Goal: Information Seeking & Learning: Learn about a topic

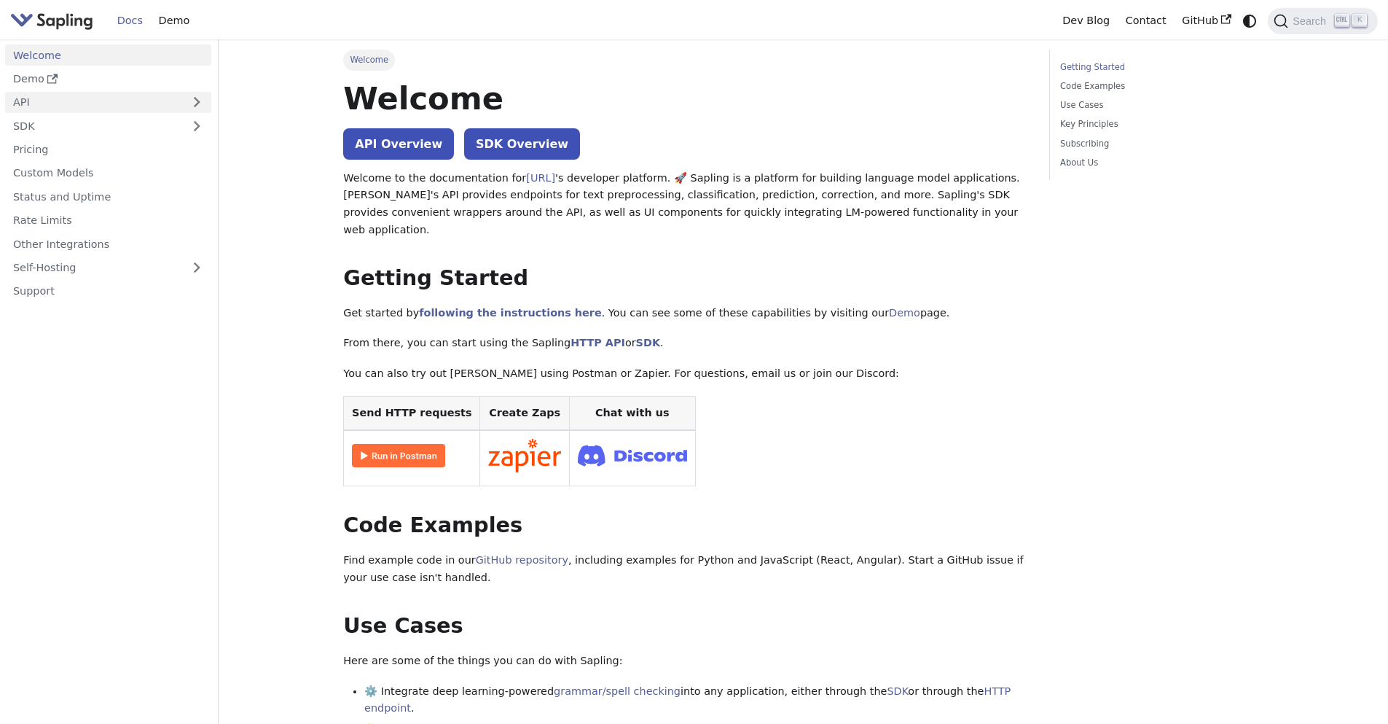
click at [88, 94] on link "API" at bounding box center [93, 102] width 177 height 21
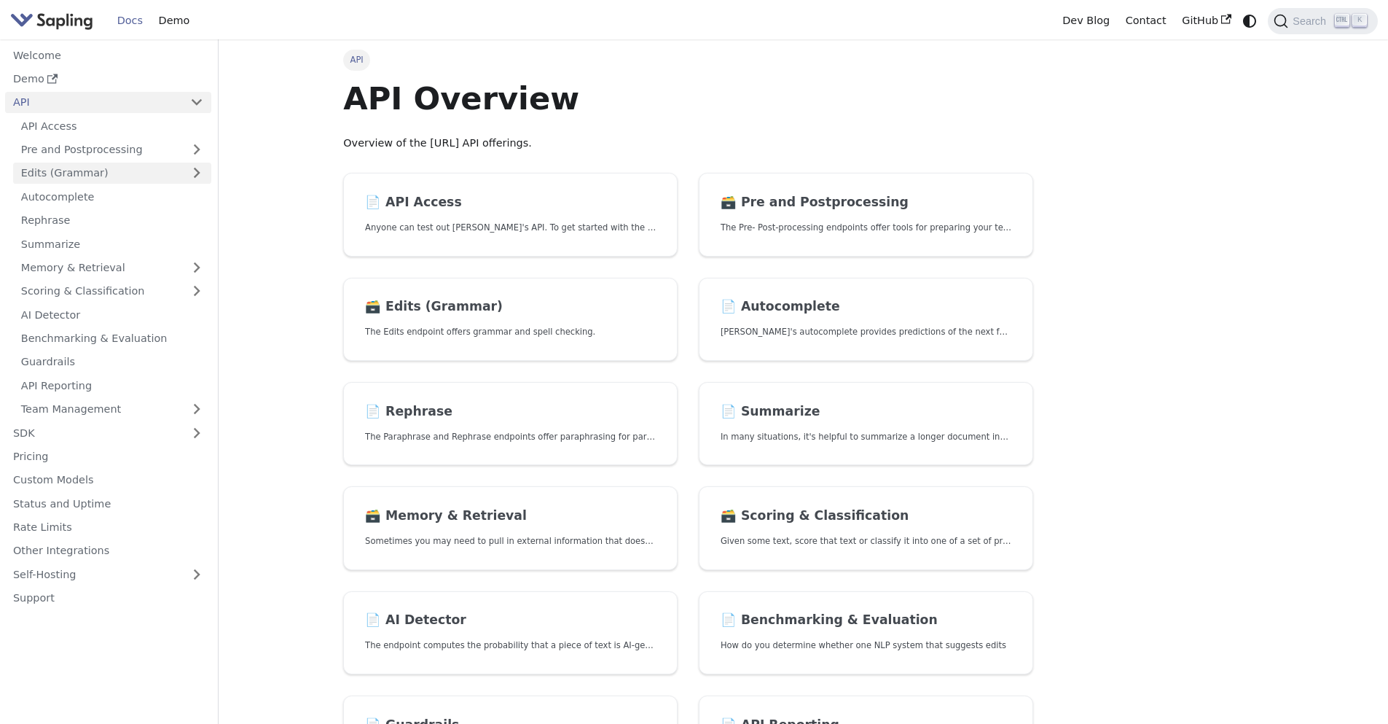
click at [77, 174] on link "Edits (Grammar)" at bounding box center [112, 173] width 198 height 21
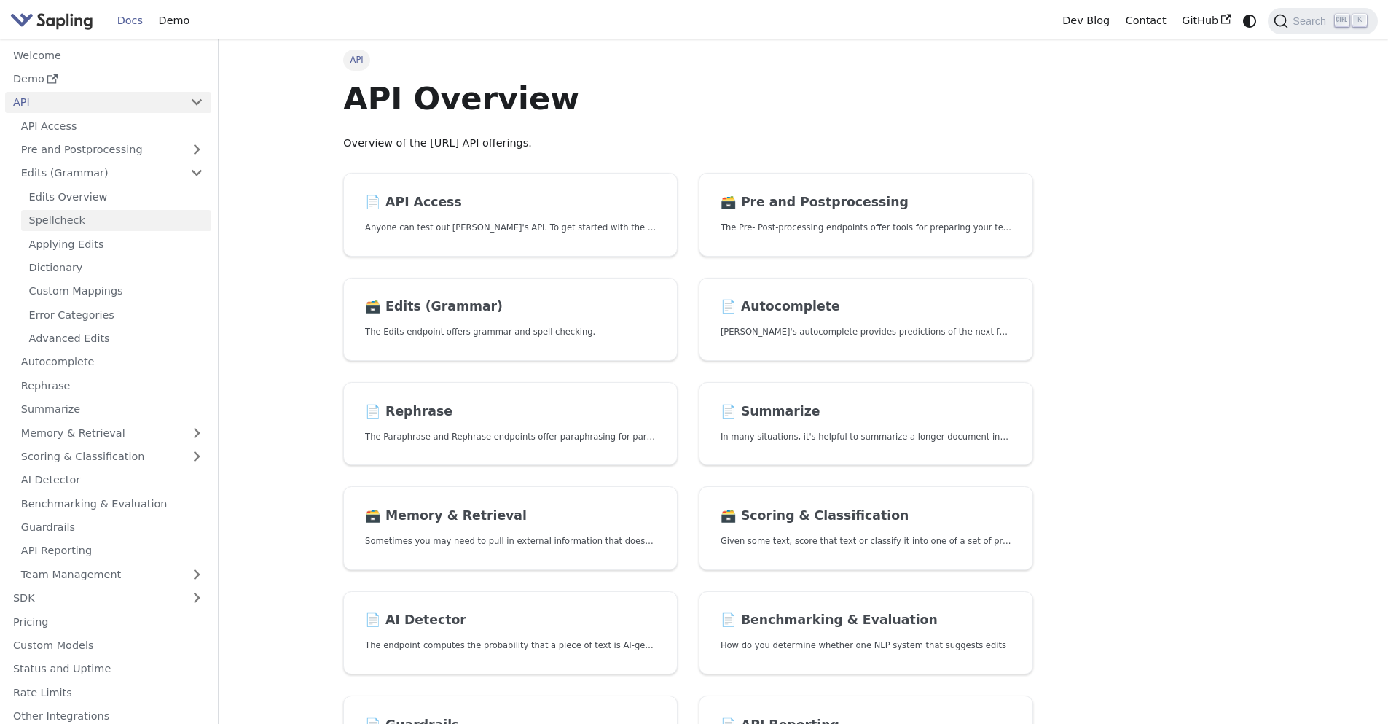
click at [66, 217] on link "Spellcheck" at bounding box center [116, 220] width 190 height 21
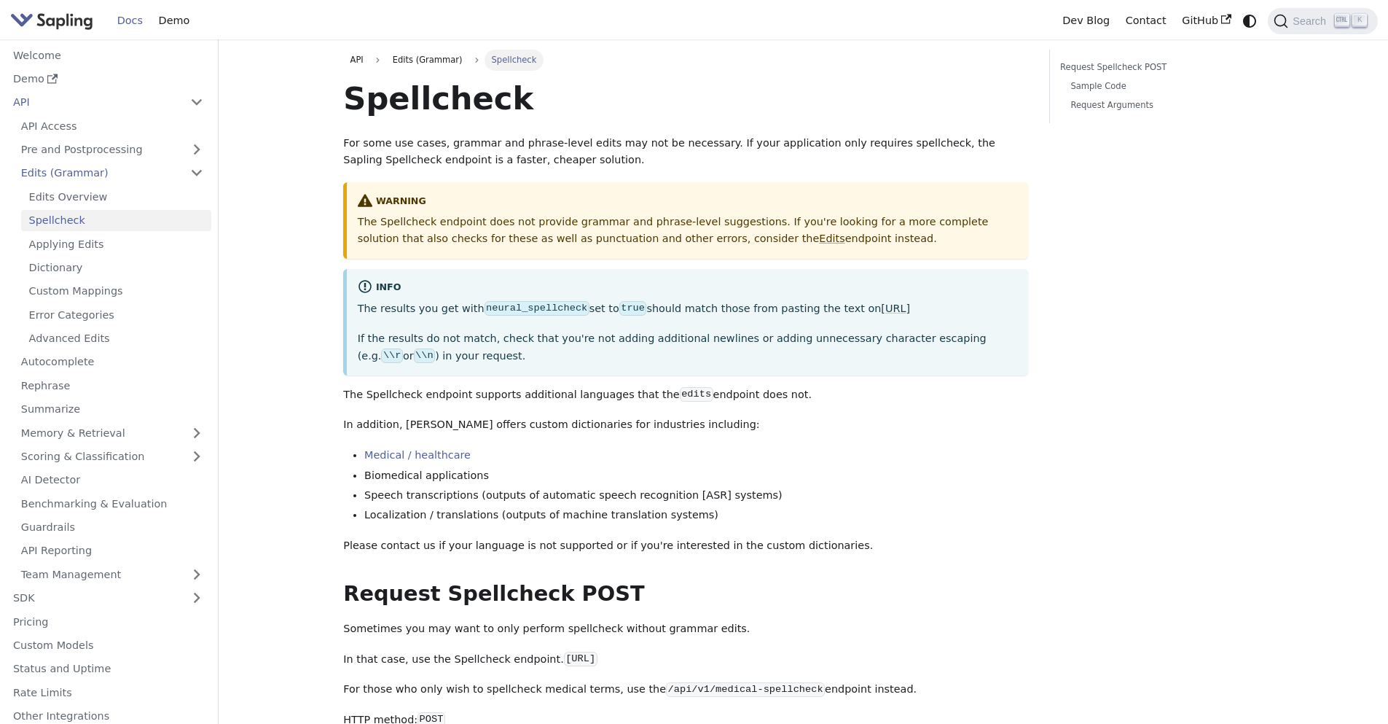
drag, startPoint x: 347, startPoint y: 218, endPoint x: 864, endPoint y: 249, distance: 517.7
click at [864, 249] on div "warning The Spellcheck endpoint does not provide grammar and phrase-level sugge…" at bounding box center [685, 220] width 685 height 77
click at [653, 225] on p "The Spellcheck endpoint does not provide grammar and phrase-level suggestions. …" at bounding box center [688, 231] width 660 height 35
drag, startPoint x: 739, startPoint y: 222, endPoint x: 671, endPoint y: 228, distance: 68.1
click at [671, 228] on p "The Spellcheck endpoint does not provide grammar and phrase-level suggestions. …" at bounding box center [688, 231] width 660 height 35
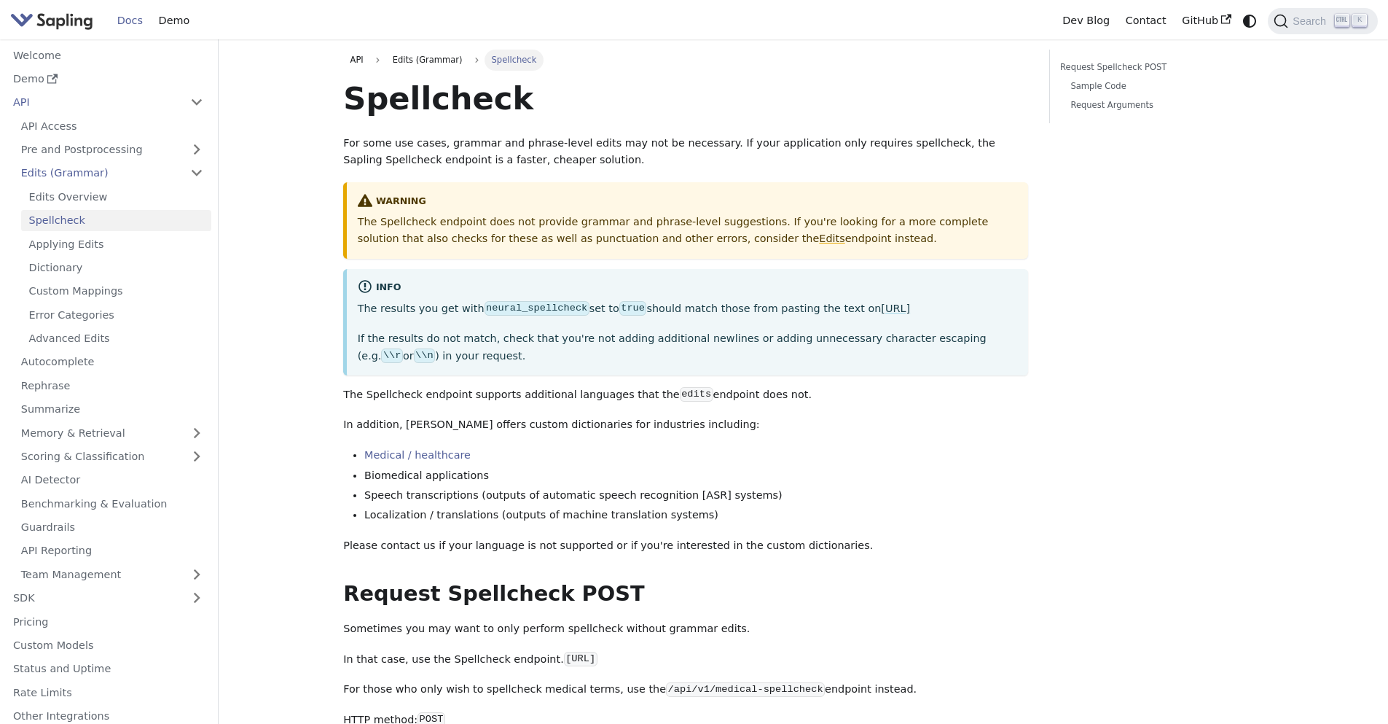
click at [761, 226] on p "The Spellcheck endpoint does not provide grammar and phrase-level suggestions. …" at bounding box center [688, 231] width 660 height 35
drag, startPoint x: 966, startPoint y: 223, endPoint x: 883, endPoint y: 227, distance: 82.5
click at [883, 227] on p "The Spellcheck endpoint does not provide grammar and phrase-level suggestions. …" at bounding box center [688, 231] width 660 height 35
click at [442, 234] on p "The Spellcheck endpoint does not provide grammar and phrase-level suggestions. …" at bounding box center [688, 231] width 660 height 35
click at [819, 235] on link "Edits" at bounding box center [832, 239] width 26 height 12
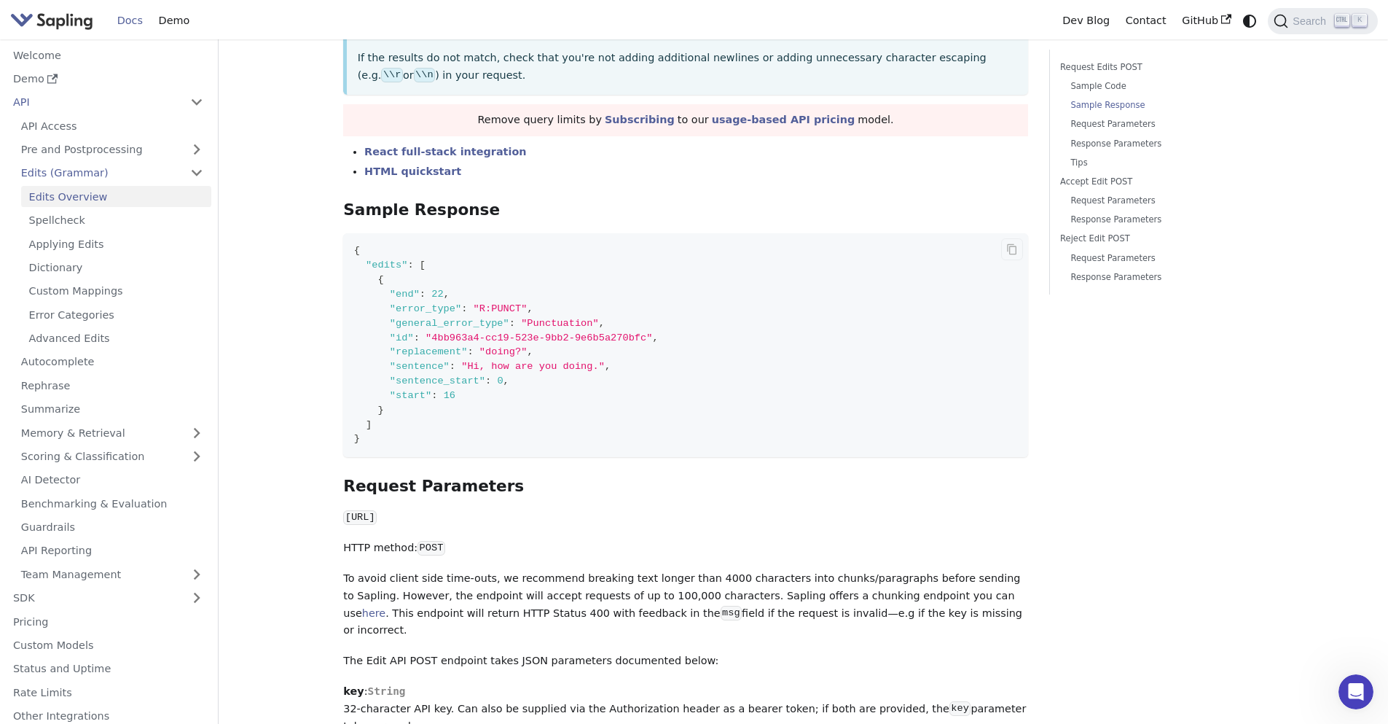
scroll to position [787, 0]
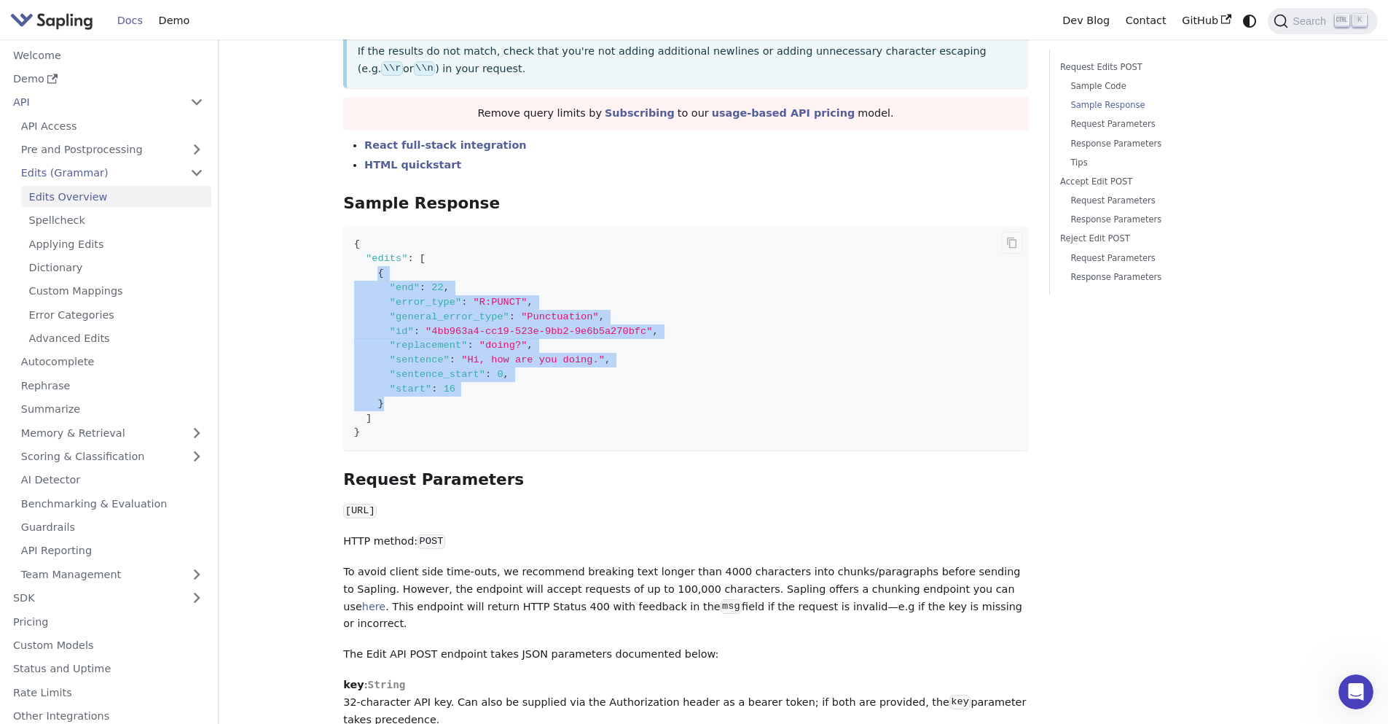
drag, startPoint x: 379, startPoint y: 277, endPoint x: 421, endPoint y: 410, distance: 139.9
click at [421, 410] on code "{ "edits" : [ { "end" : 22 , "error_type" : "R:PUNCT" , "general_error_type" : …" at bounding box center [685, 339] width 685 height 224
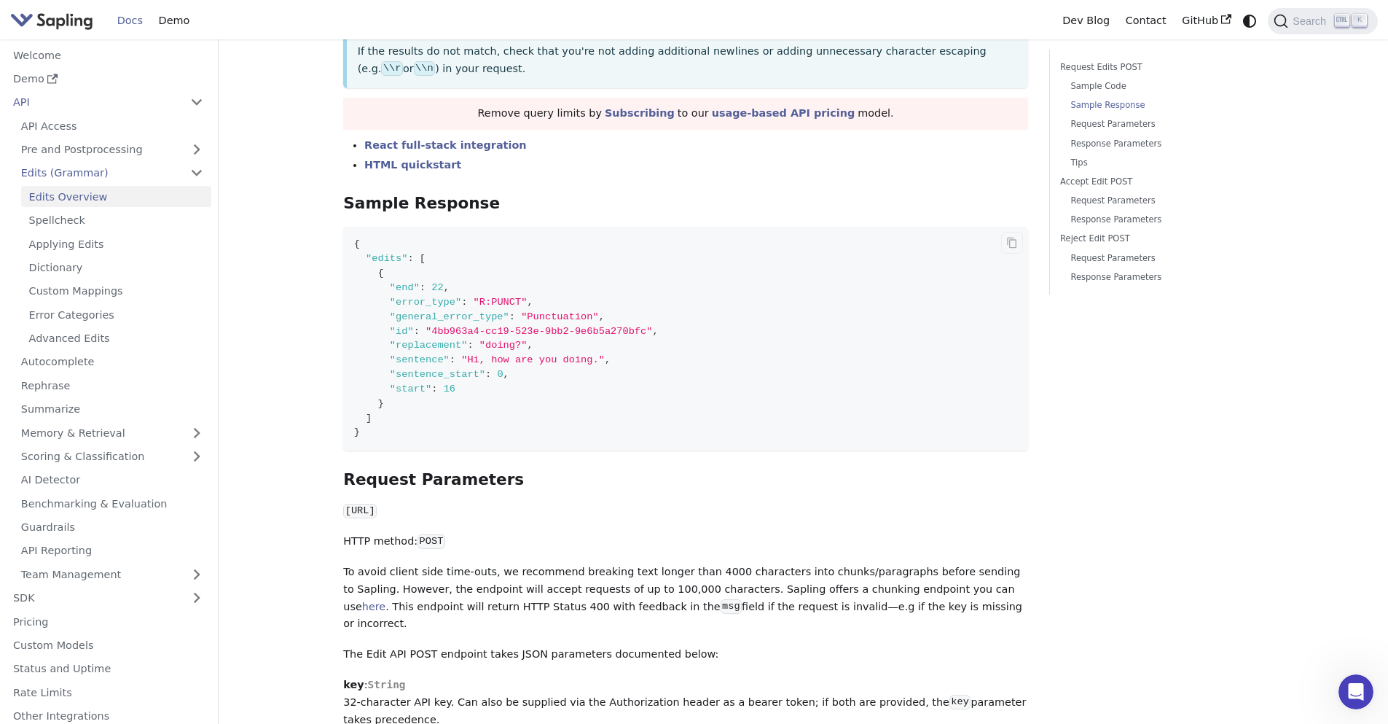
click at [509, 262] on code "{ "edits" : [ { "end" : 22 , "error_type" : "R:PUNCT" , "general_error_type" : …" at bounding box center [685, 339] width 685 height 224
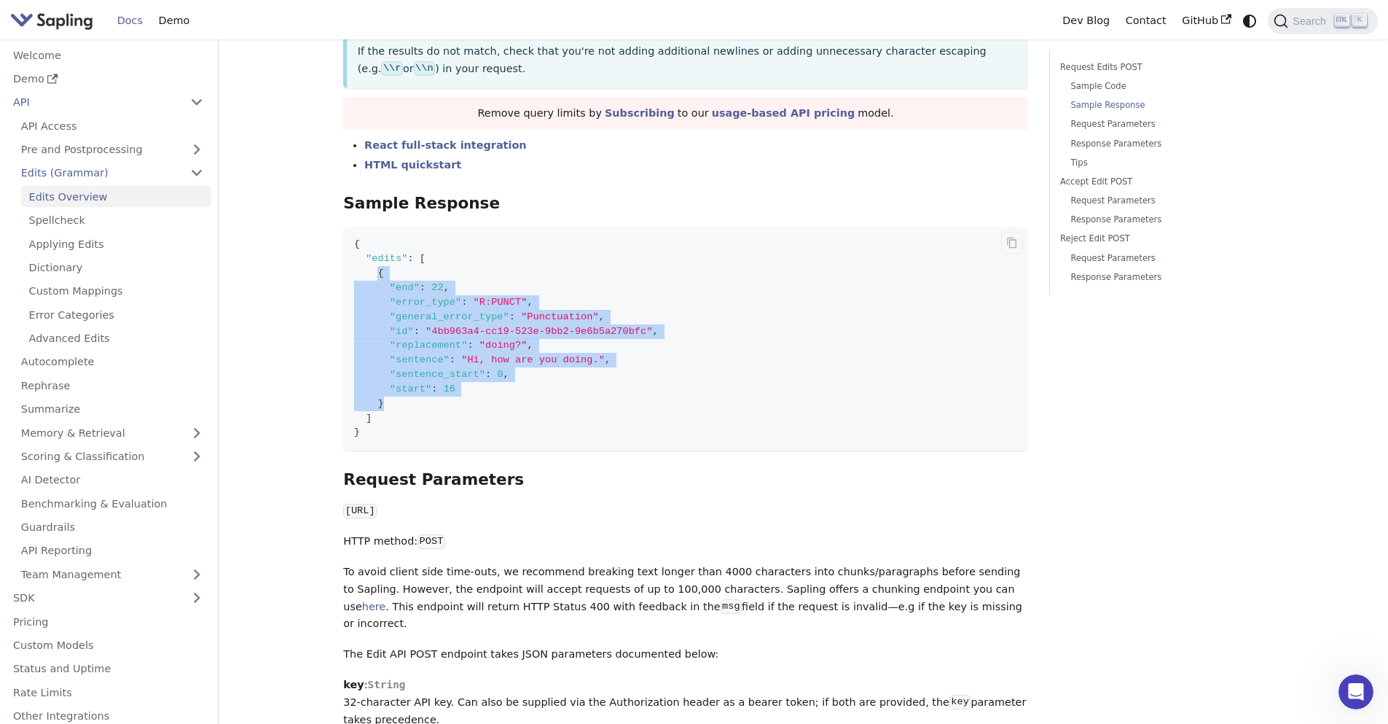
drag, startPoint x: 378, startPoint y: 282, endPoint x: 628, endPoint y: 418, distance: 284.7
click at [398, 411] on code "{ "edits" : [ { "end" : 22 , "error_type" : "R:PUNCT" , "general_error_type" : …" at bounding box center [685, 339] width 685 height 224
click at [690, 402] on code "{ "edits" : [ { "end" : 22 , "error_type" : "R:PUNCT" , "general_error_type" : …" at bounding box center [685, 339] width 685 height 224
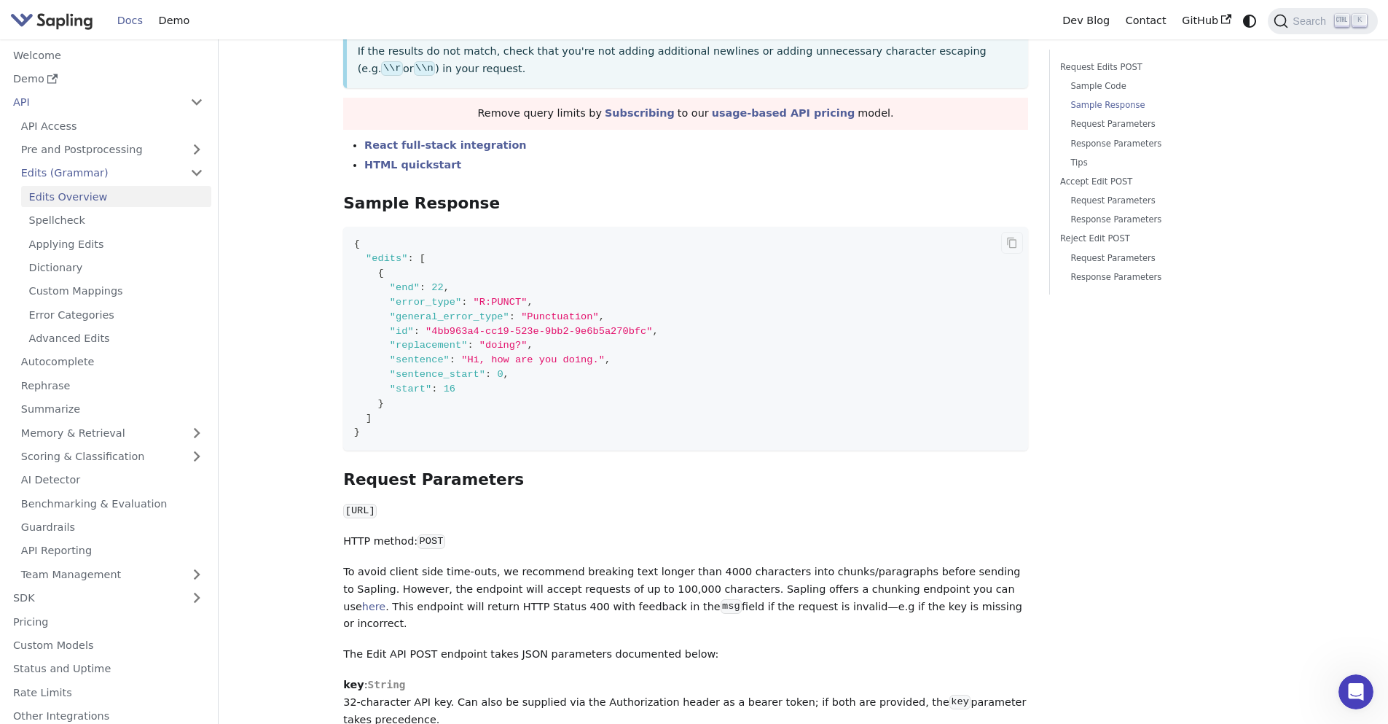
click at [445, 293] on span "," at bounding box center [447, 287] width 6 height 11
click at [606, 337] on span ""4bb963a4-cc19-523e-9bb2-9e6b5a270bfc"" at bounding box center [539, 331] width 227 height 11
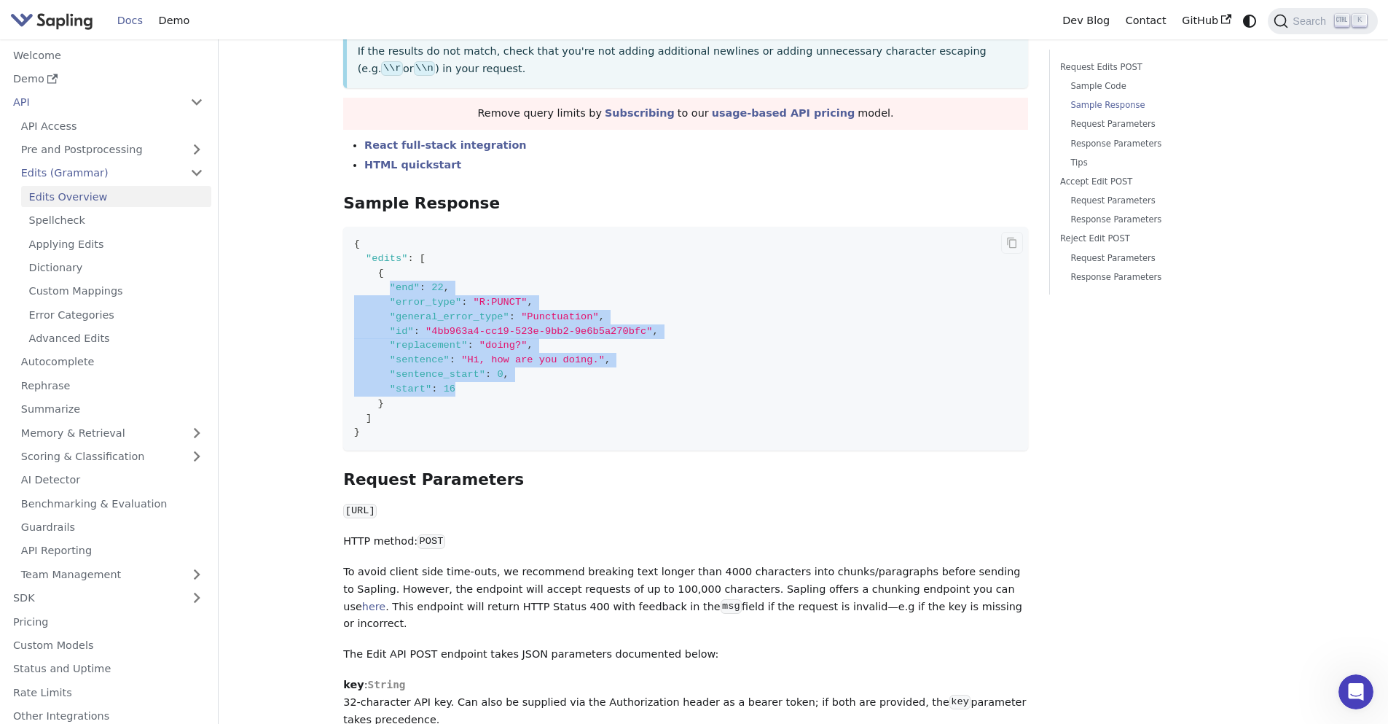
drag, startPoint x: 466, startPoint y: 402, endPoint x: 388, endPoint y: 297, distance: 131.8
click at [388, 297] on code "{ "edits" : [ { "end" : 22 , "error_type" : "R:PUNCT" , "general_error_type" : …" at bounding box center [685, 339] width 685 height 224
click at [631, 366] on code "{ "edits" : [ { "end" : 22 , "error_type" : "R:PUNCT" , "general_error_type" : …" at bounding box center [685, 339] width 685 height 224
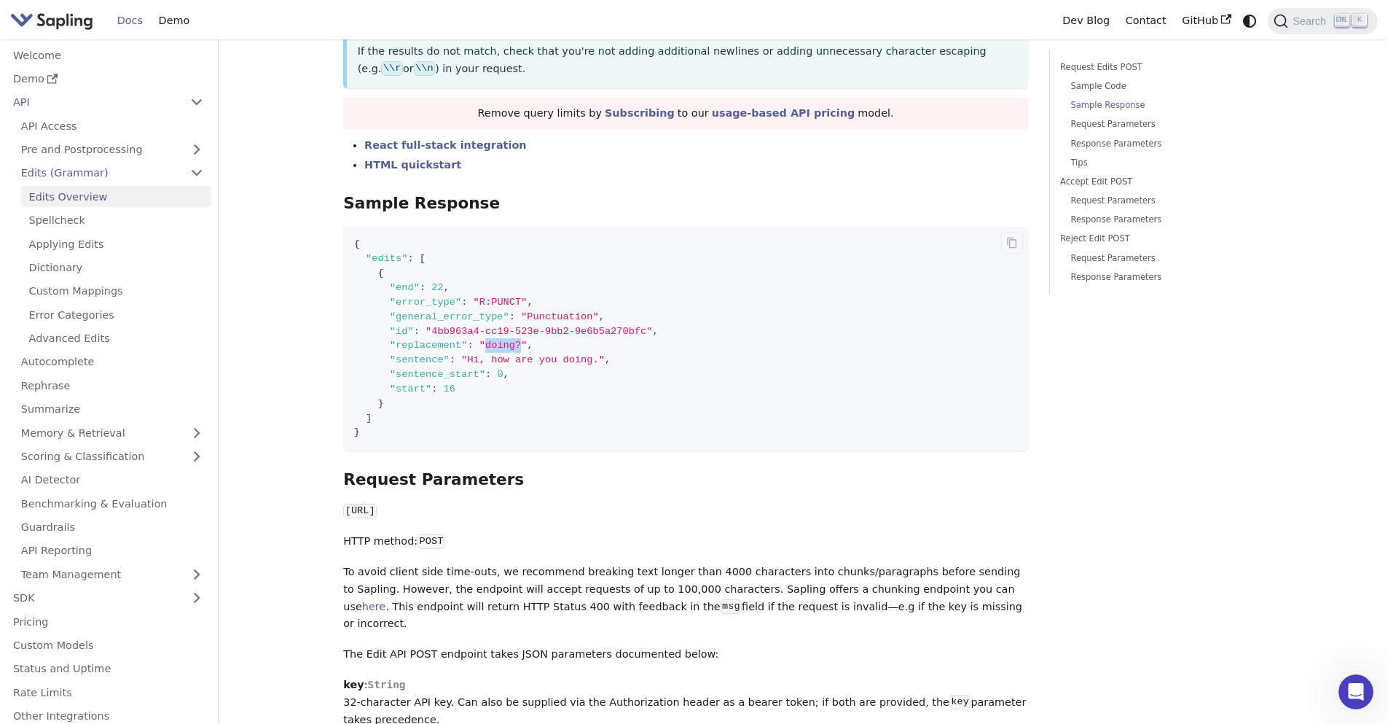
drag, startPoint x: 488, startPoint y: 351, endPoint x: 524, endPoint y: 351, distance: 36.5
click at [524, 351] on span ""doing?"" at bounding box center [504, 345] width 48 height 11
click at [124, 219] on link "Spellcheck" at bounding box center [116, 220] width 190 height 21
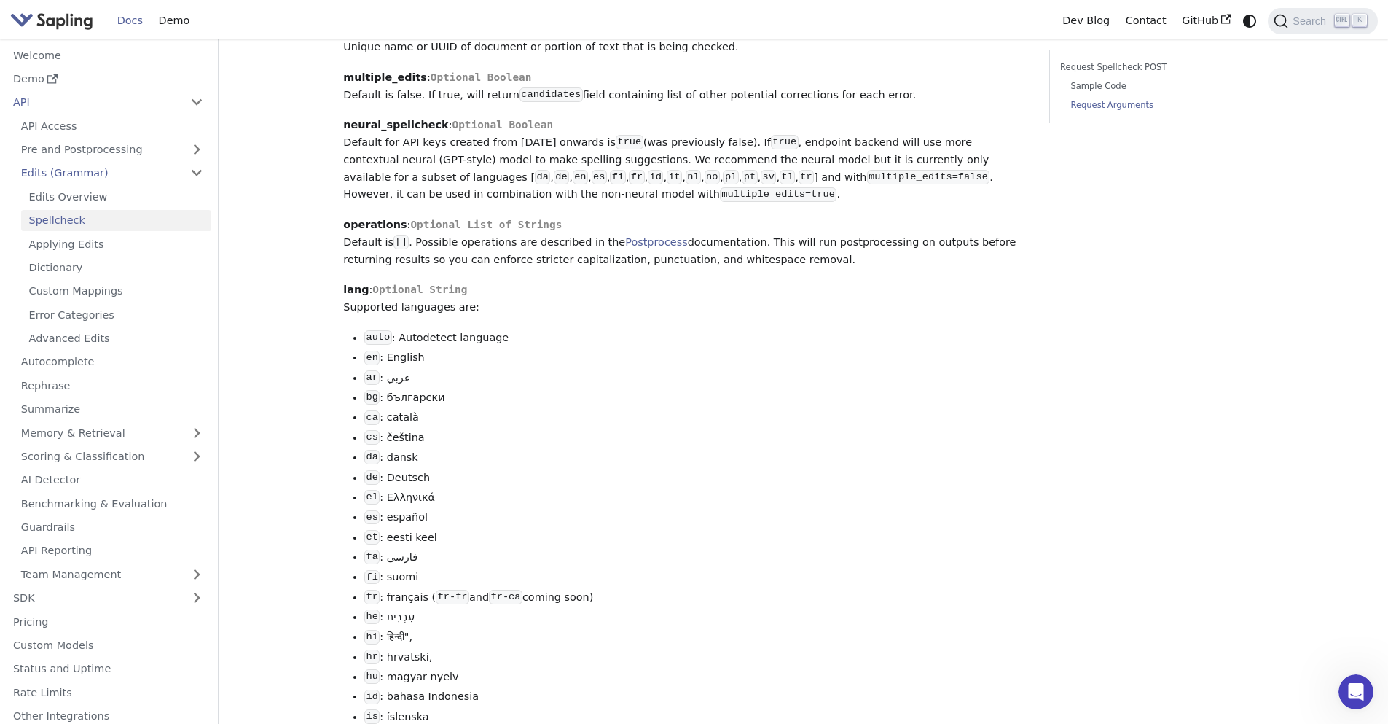
scroll to position [1312, 0]
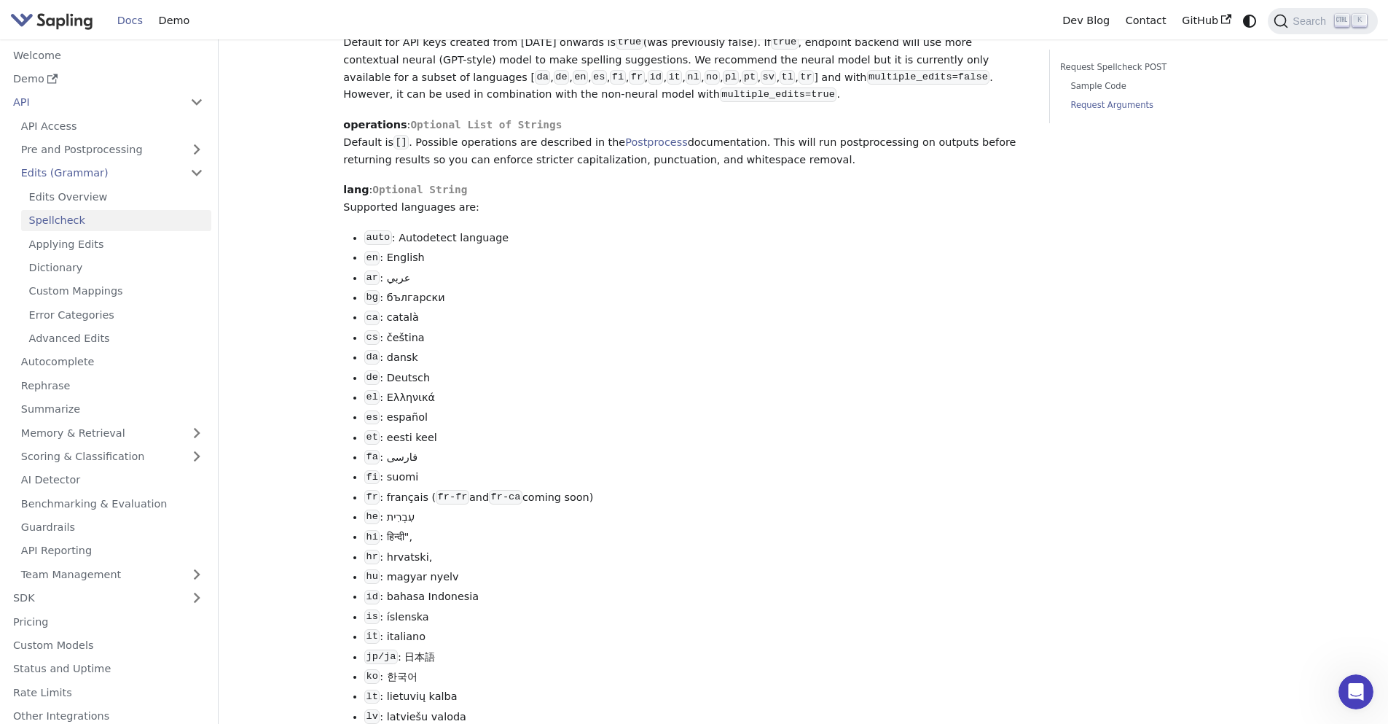
click at [754, 304] on li "bg : български" at bounding box center [696, 297] width 664 height 17
click at [689, 197] on p "lang : Optional String Supported languages are:" at bounding box center [685, 198] width 685 height 35
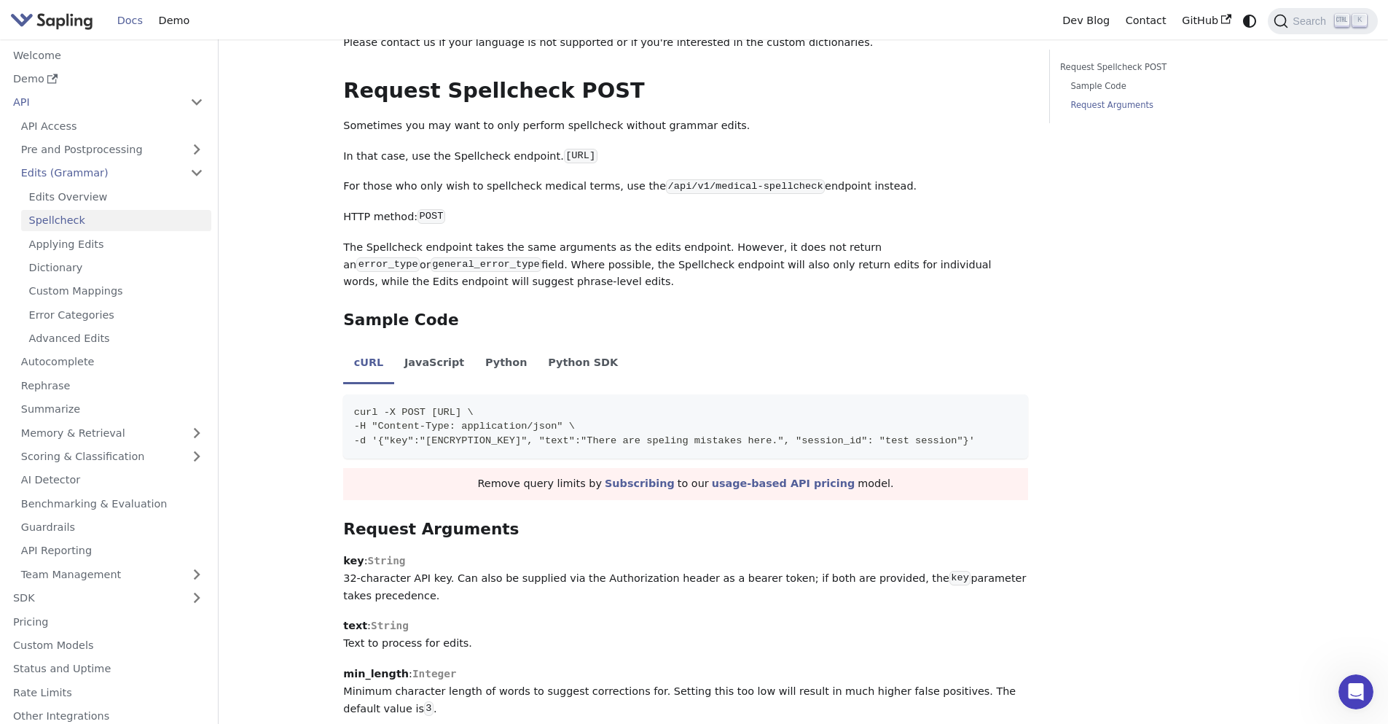
scroll to position [1614, 0]
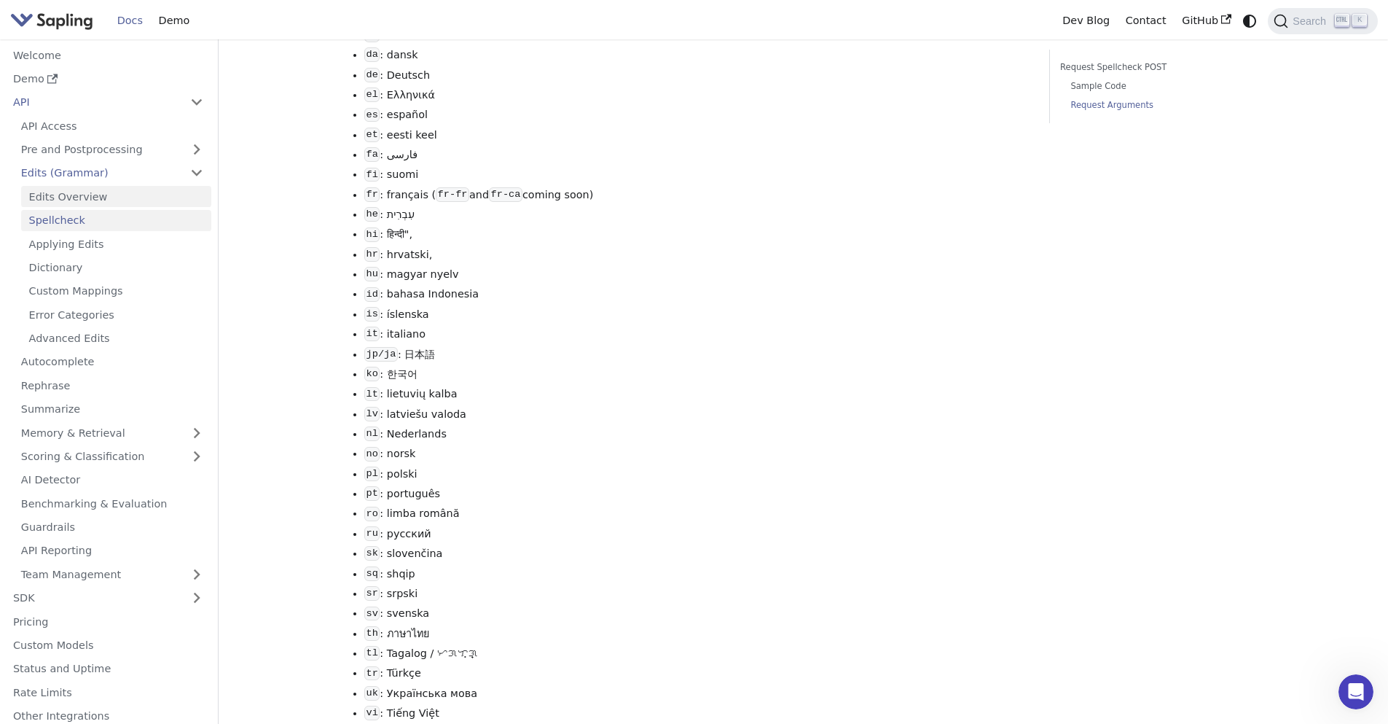
click at [82, 194] on link "Edits Overview" at bounding box center [116, 196] width 190 height 21
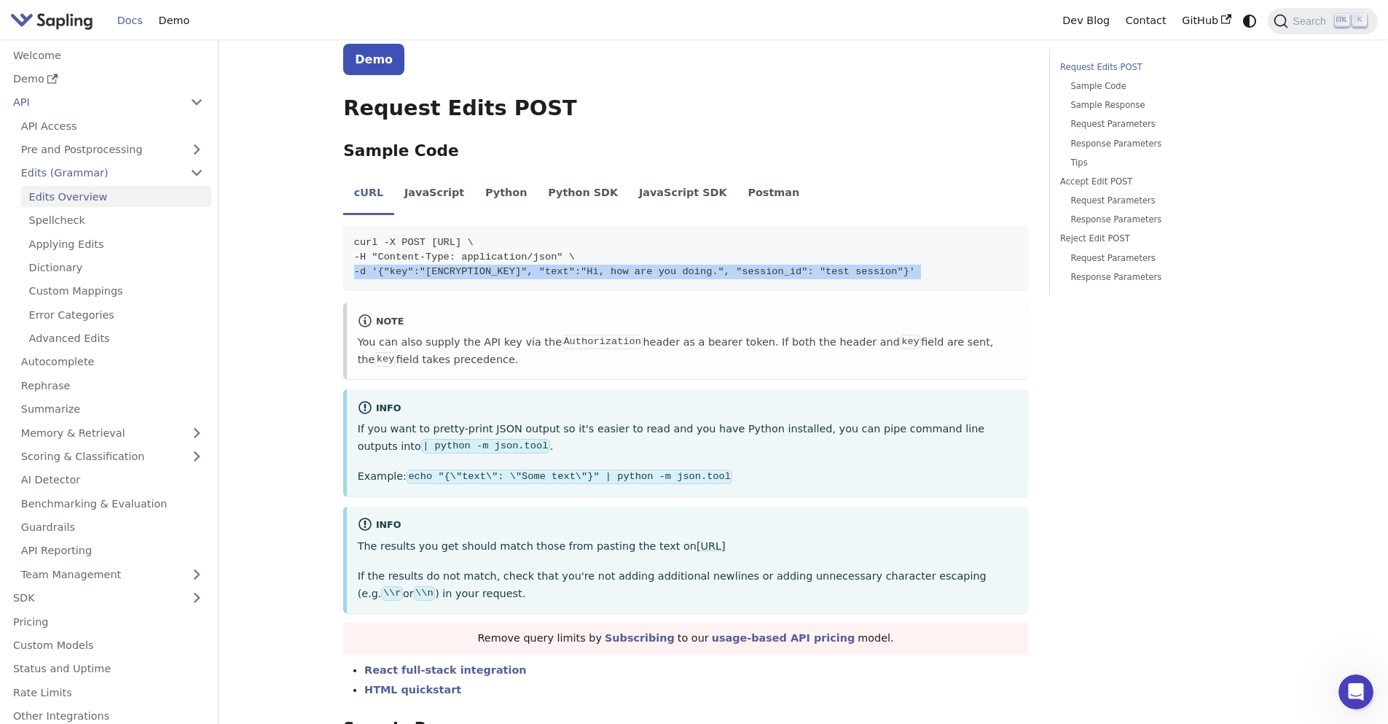
scroll to position [0, 23]
drag, startPoint x: 751, startPoint y: 288, endPoint x: 1033, endPoint y: 306, distance: 281.9
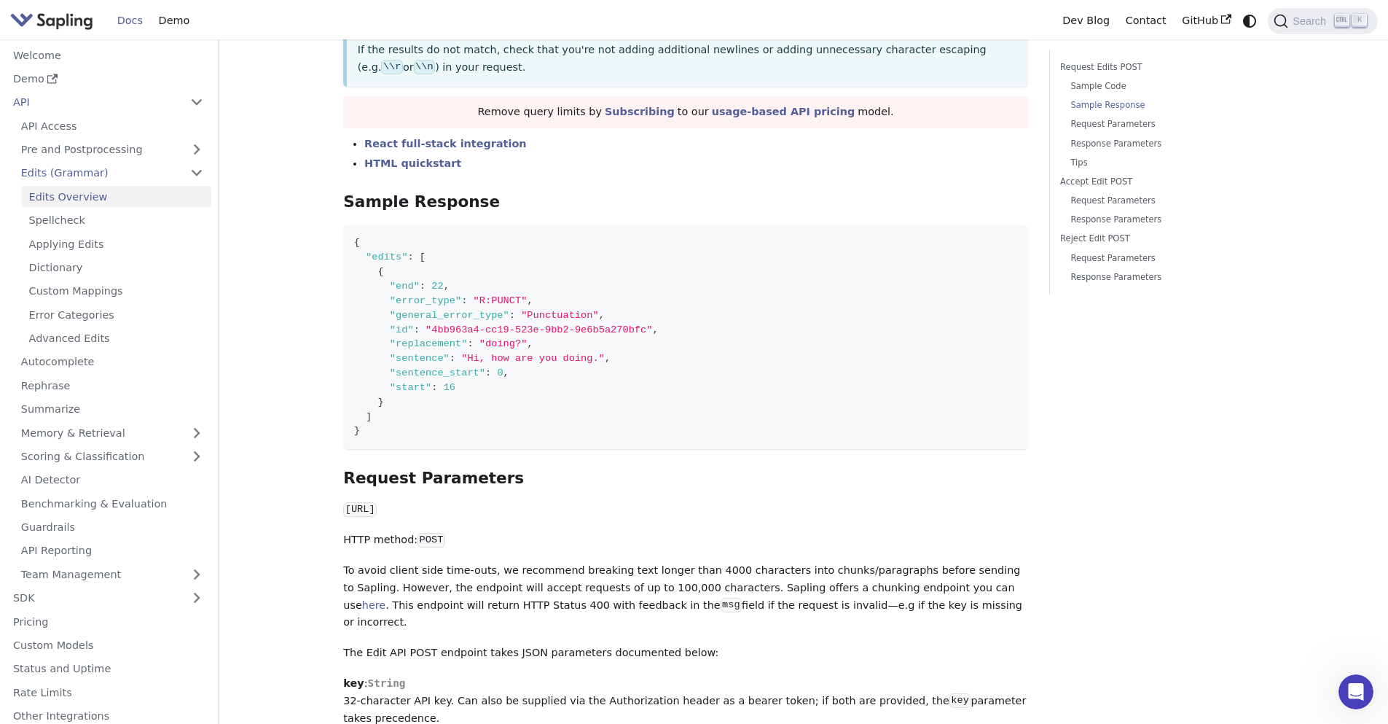
scroll to position [1312, 0]
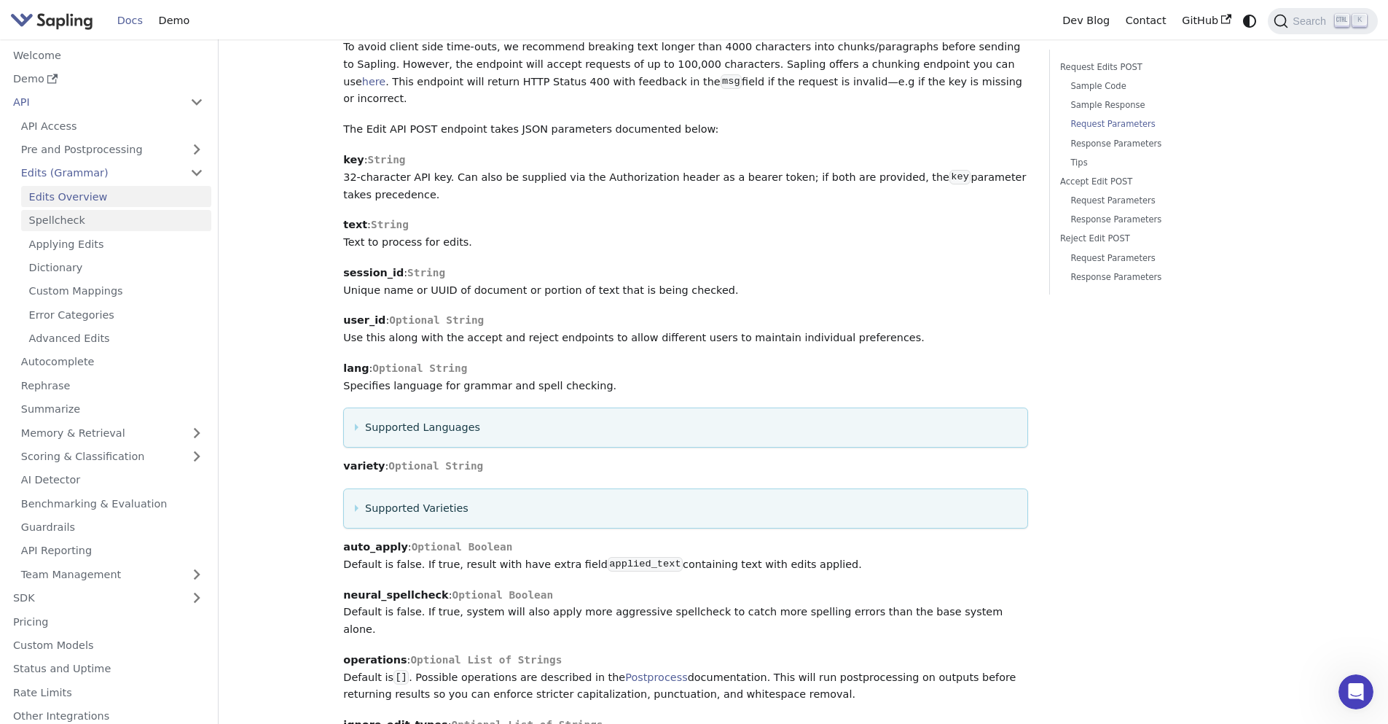
click at [80, 218] on link "Spellcheck" at bounding box center [116, 220] width 190 height 21
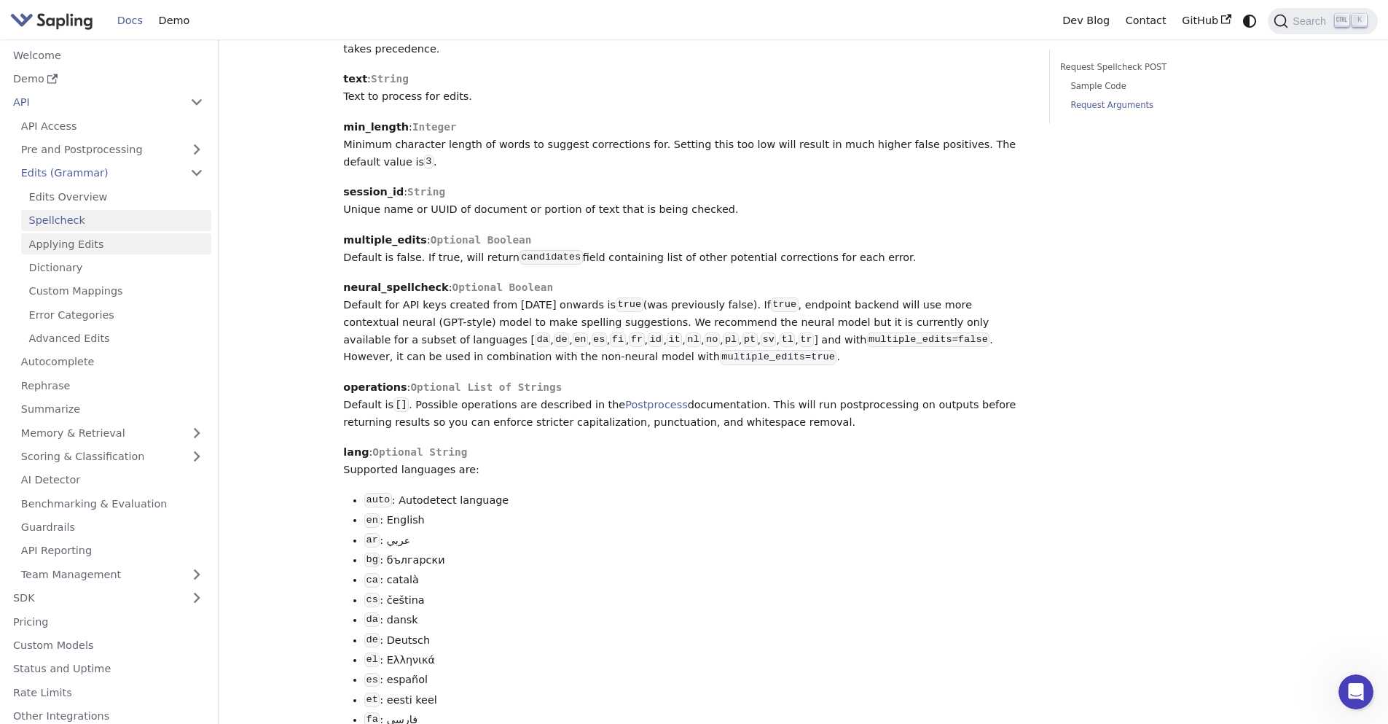
scroll to position [525, 0]
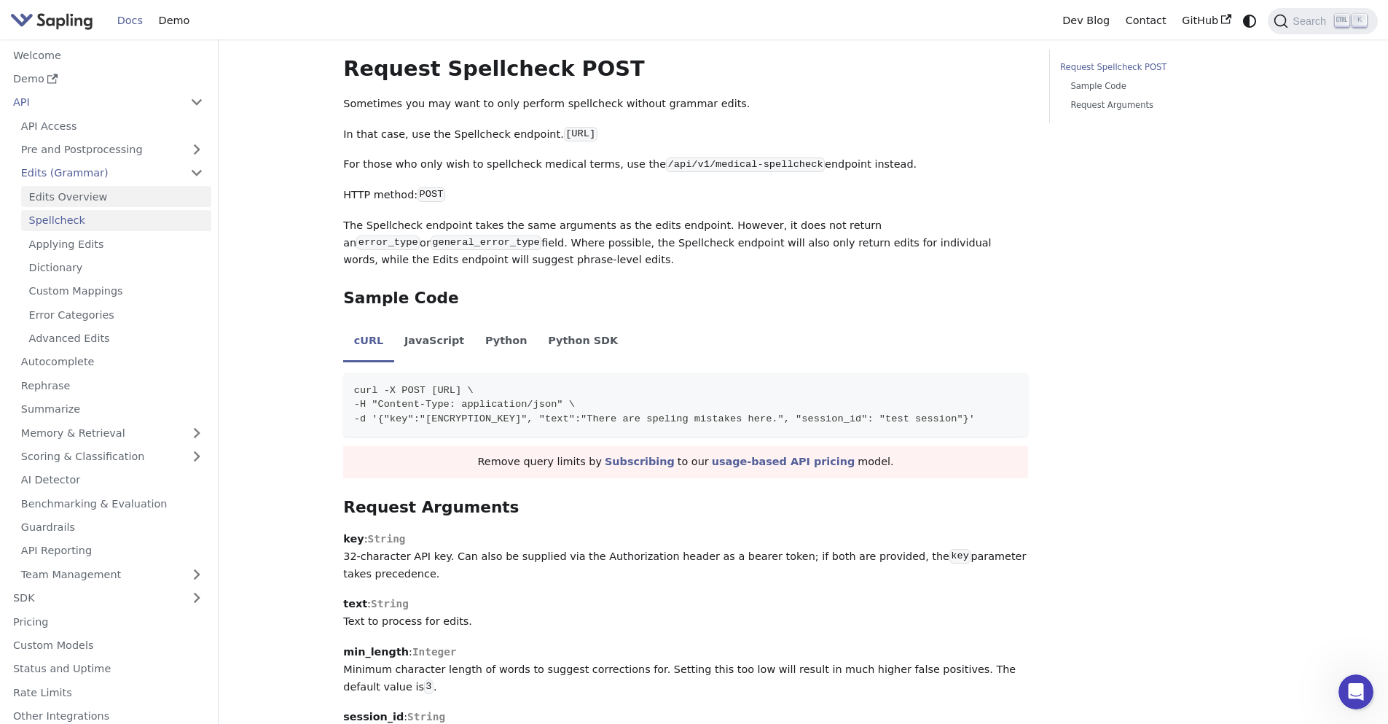
click at [68, 194] on link "Edits Overview" at bounding box center [116, 196] width 190 height 21
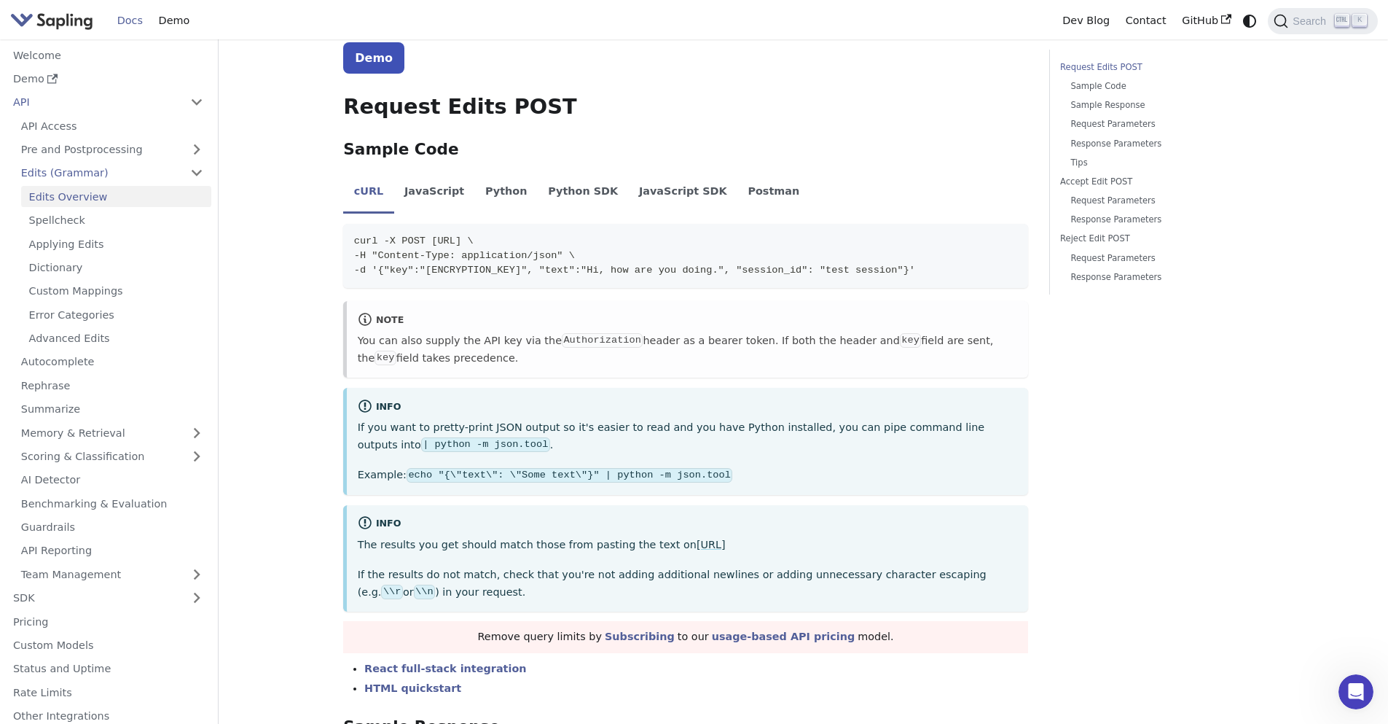
scroll to position [525, 0]
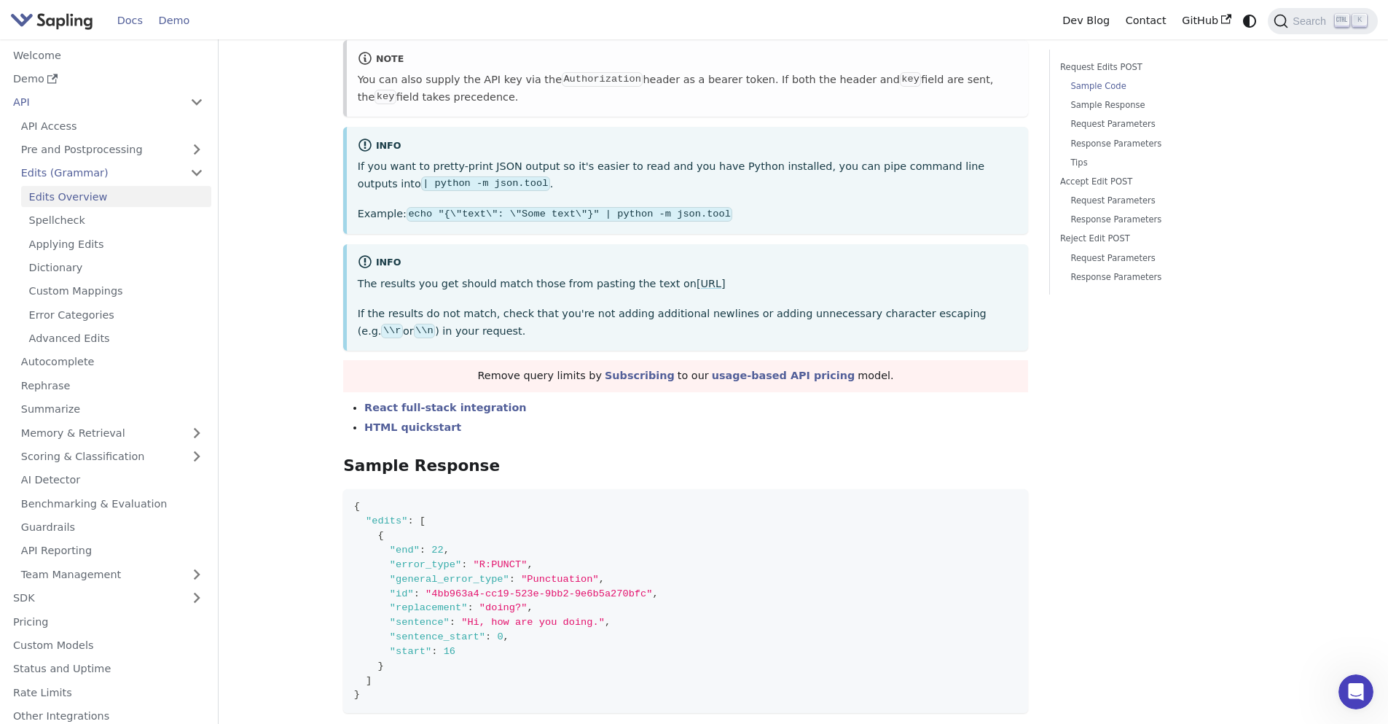
click at [178, 23] on link "Demo" at bounding box center [174, 20] width 47 height 23
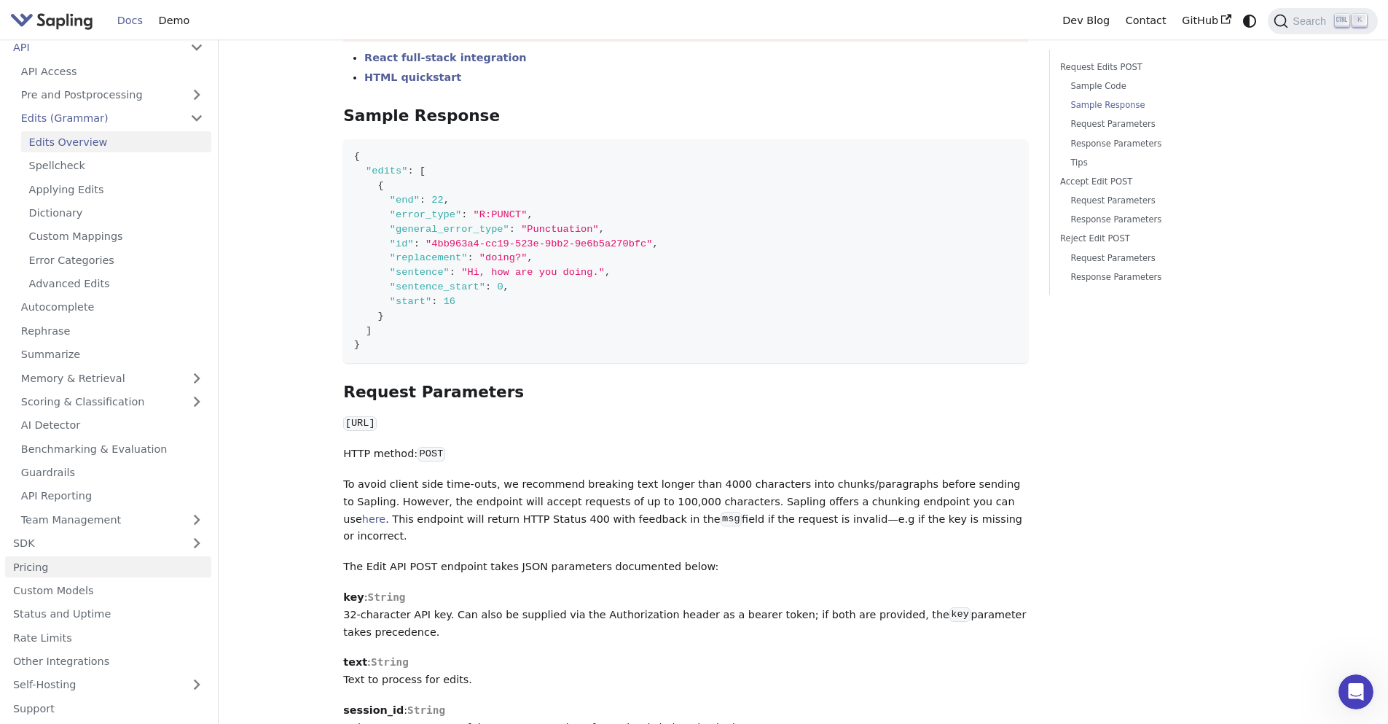
scroll to position [1225, 0]
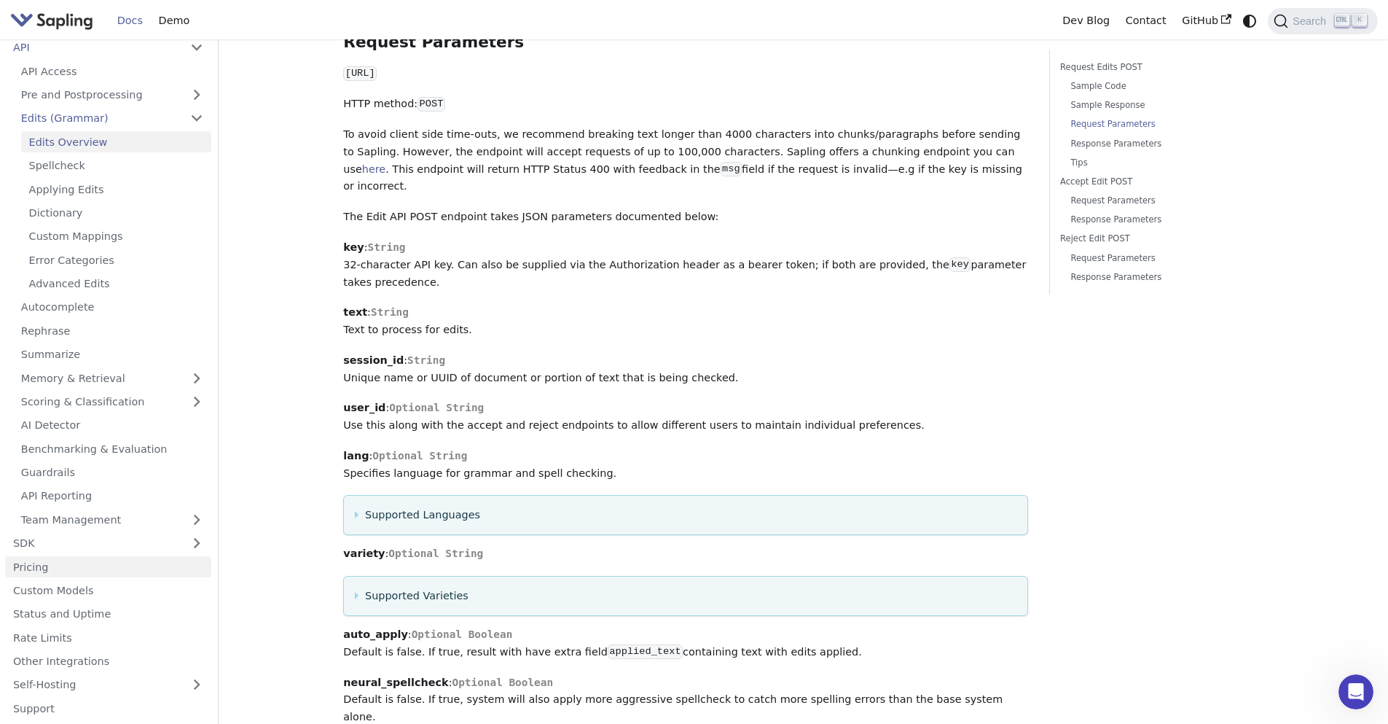
click at [51, 562] on link "Pricing" at bounding box center [108, 566] width 206 height 21
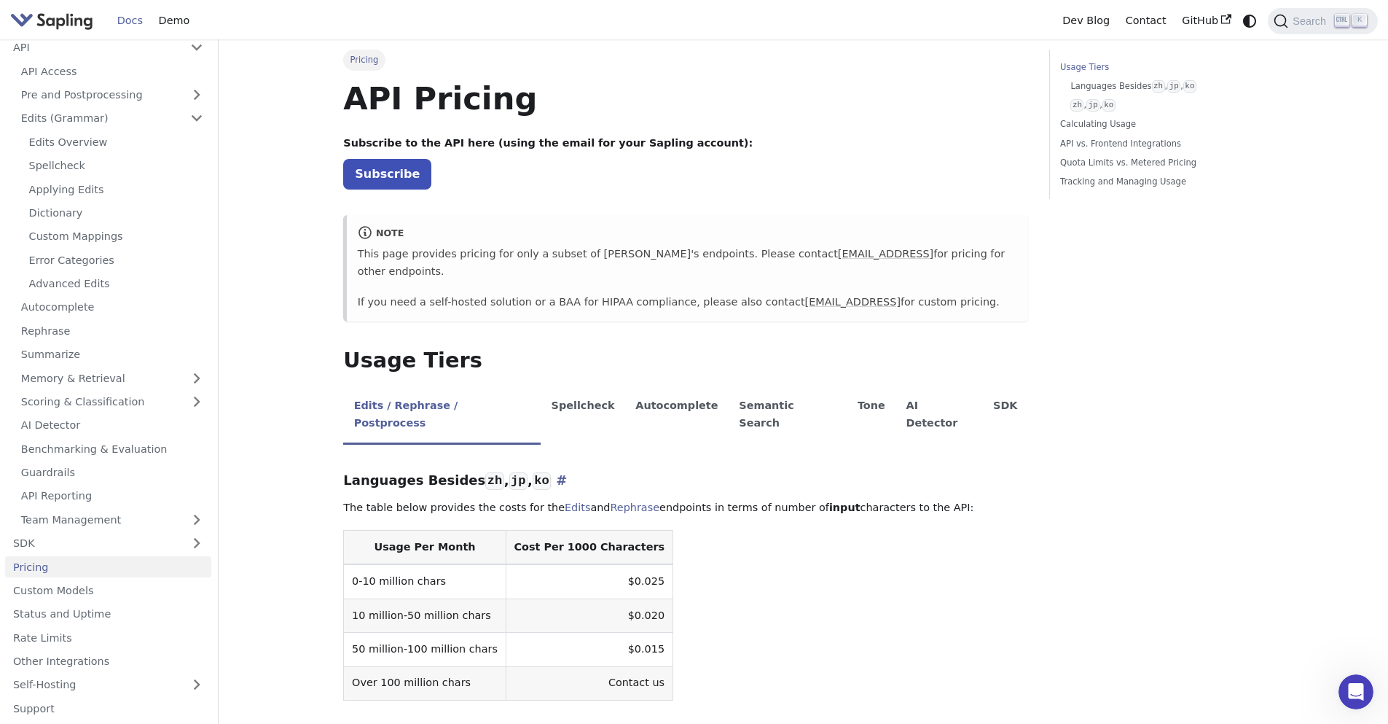
click at [509, 472] on code "jp" at bounding box center [518, 480] width 18 height 17
click at [533, 472] on code "ko" at bounding box center [542, 480] width 18 height 17
click at [577, 531] on th "Cost Per 1000 Characters" at bounding box center [589, 548] width 167 height 34
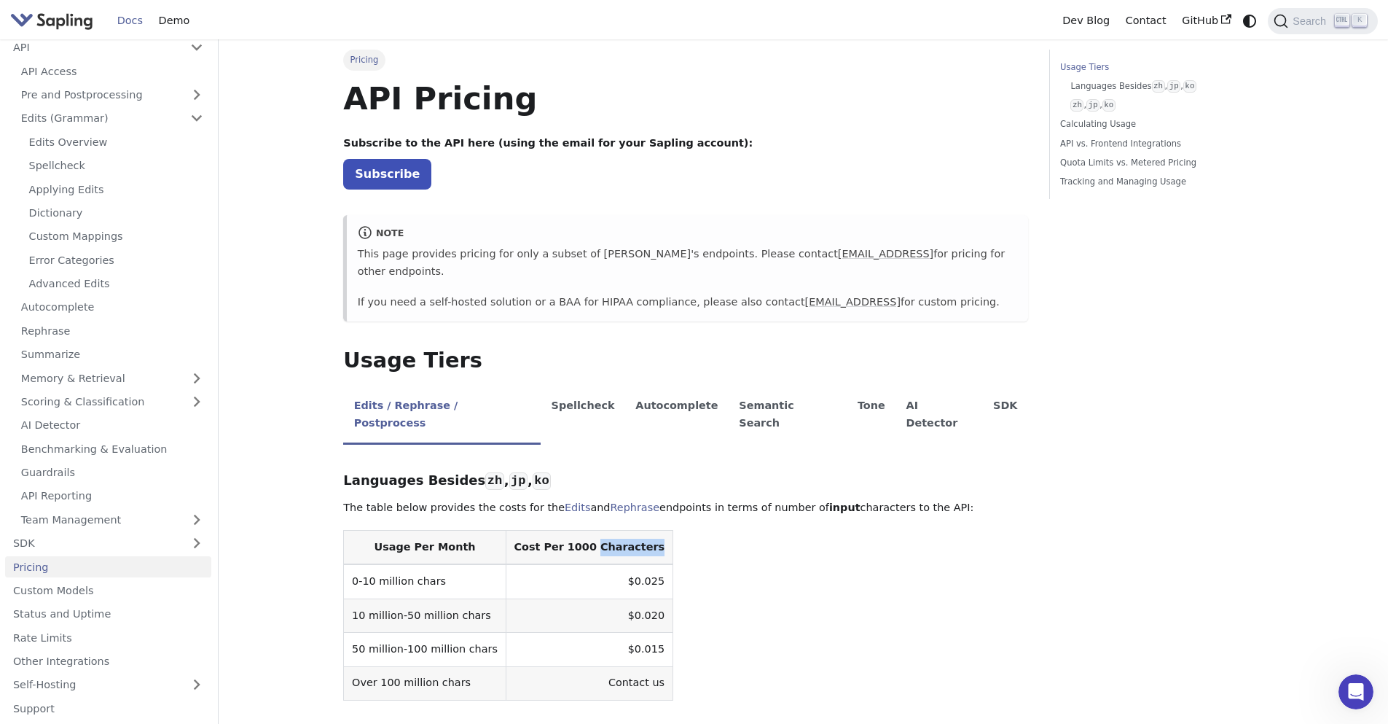
click at [577, 531] on th "Cost Per 1000 Characters" at bounding box center [589, 548] width 167 height 34
click at [386, 564] on td "0-10 million chars" at bounding box center [425, 581] width 162 height 34
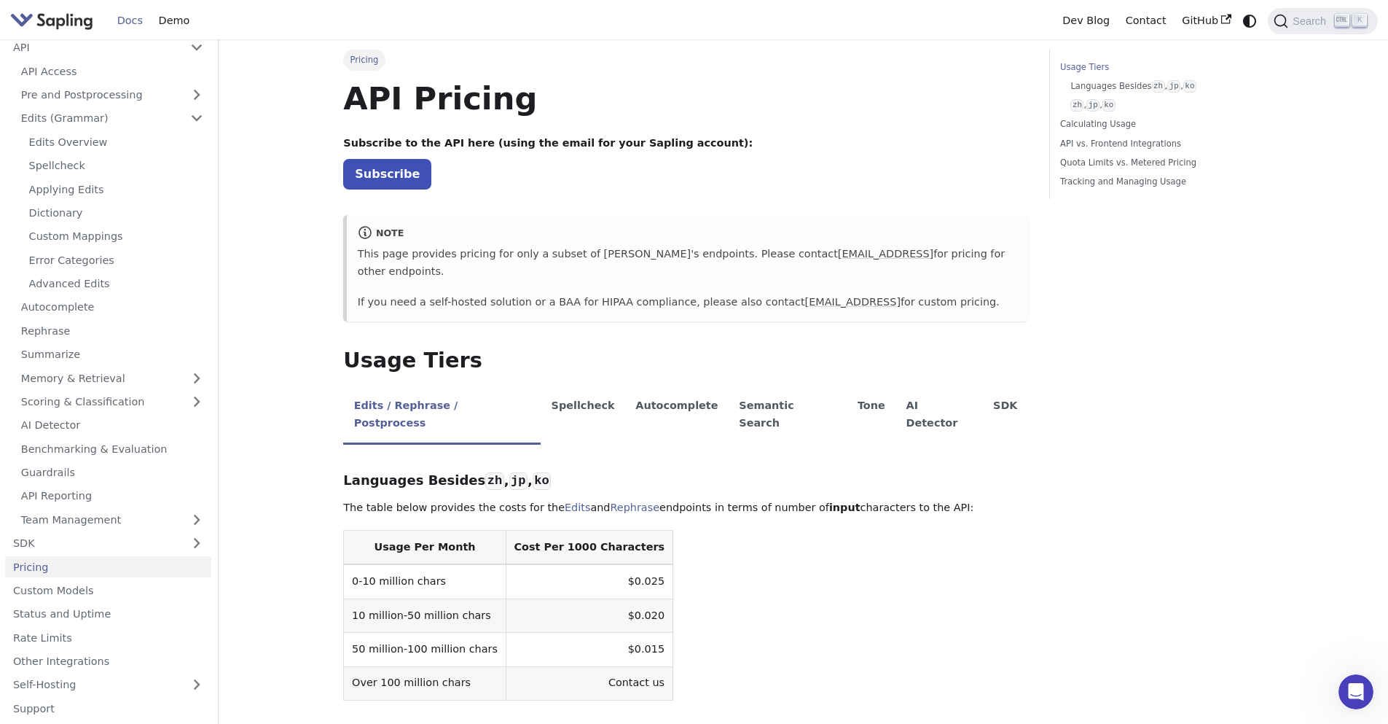
click at [624, 564] on td "$0.025" at bounding box center [589, 581] width 167 height 34
drag, startPoint x: 938, startPoint y: 273, endPoint x: 945, endPoint y: 284, distance: 13.1
click at [945, 284] on div "This page provides pricing for only a subset of [PERSON_NAME]'s endpoints. Plea…" at bounding box center [688, 278] width 660 height 65
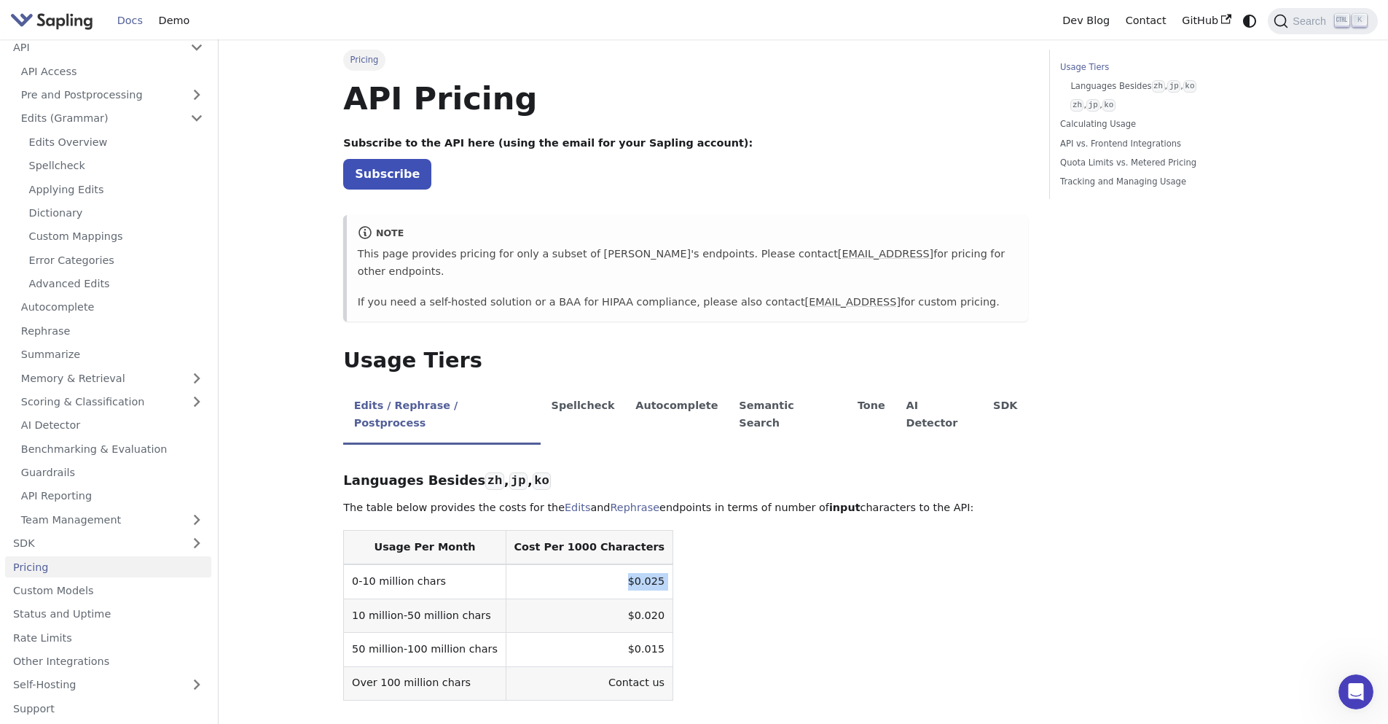
drag, startPoint x: 947, startPoint y: 234, endPoint x: 991, endPoint y: 263, distance: 53.2
click at [991, 263] on div "note This page provides pricing for only a subset of [PERSON_NAME]'s endpoints.…" at bounding box center [685, 268] width 685 height 106
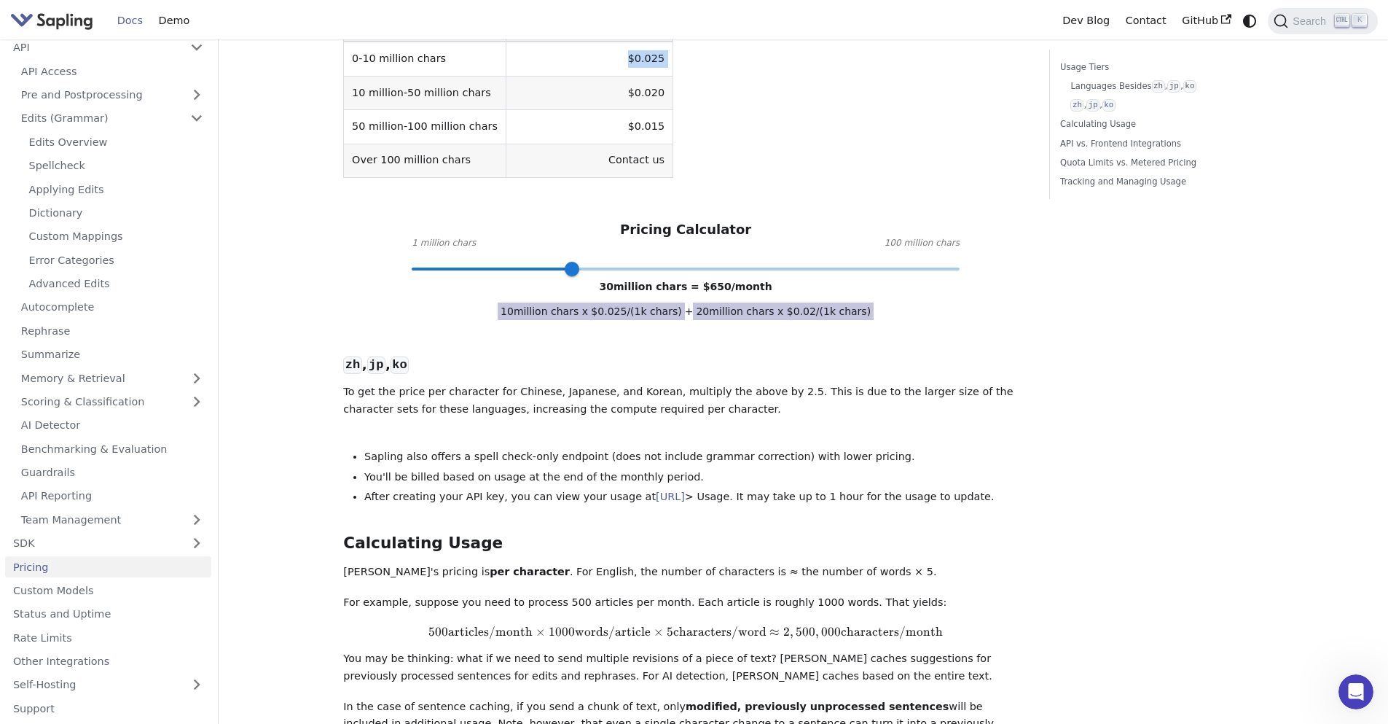
scroll to position [525, 0]
drag, startPoint x: 563, startPoint y: 238, endPoint x: 685, endPoint y: 254, distance: 123.5
click at [685, 254] on div "Pricing Calculator 1 million chars 100 million chars 50 million chars = $ 1050 …" at bounding box center [685, 242] width 685 height 47
type input "4"
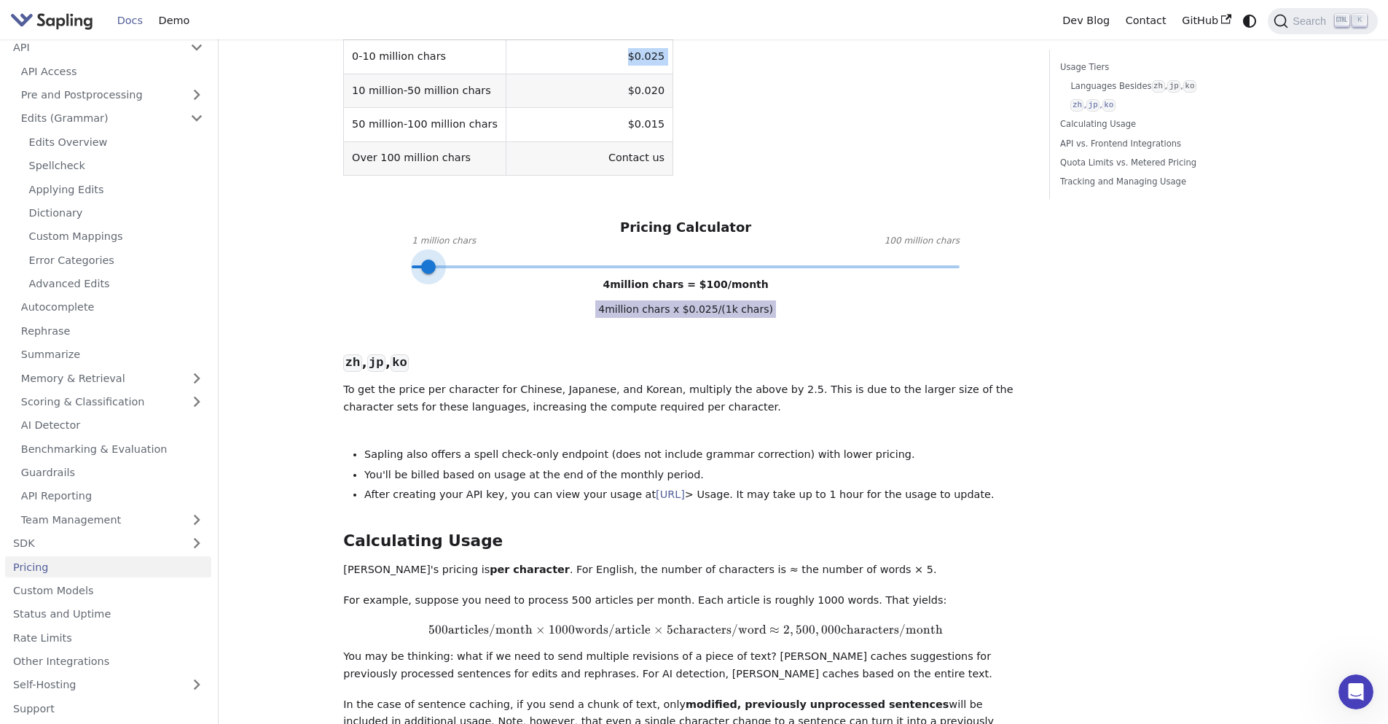
drag, startPoint x: 676, startPoint y: 236, endPoint x: 428, endPoint y: 265, distance: 250.2
click at [428, 265] on div "Languages Besides zh , jp , ko ​ The table below provides the costs for the Edi…" at bounding box center [685, 526] width 685 height 1192
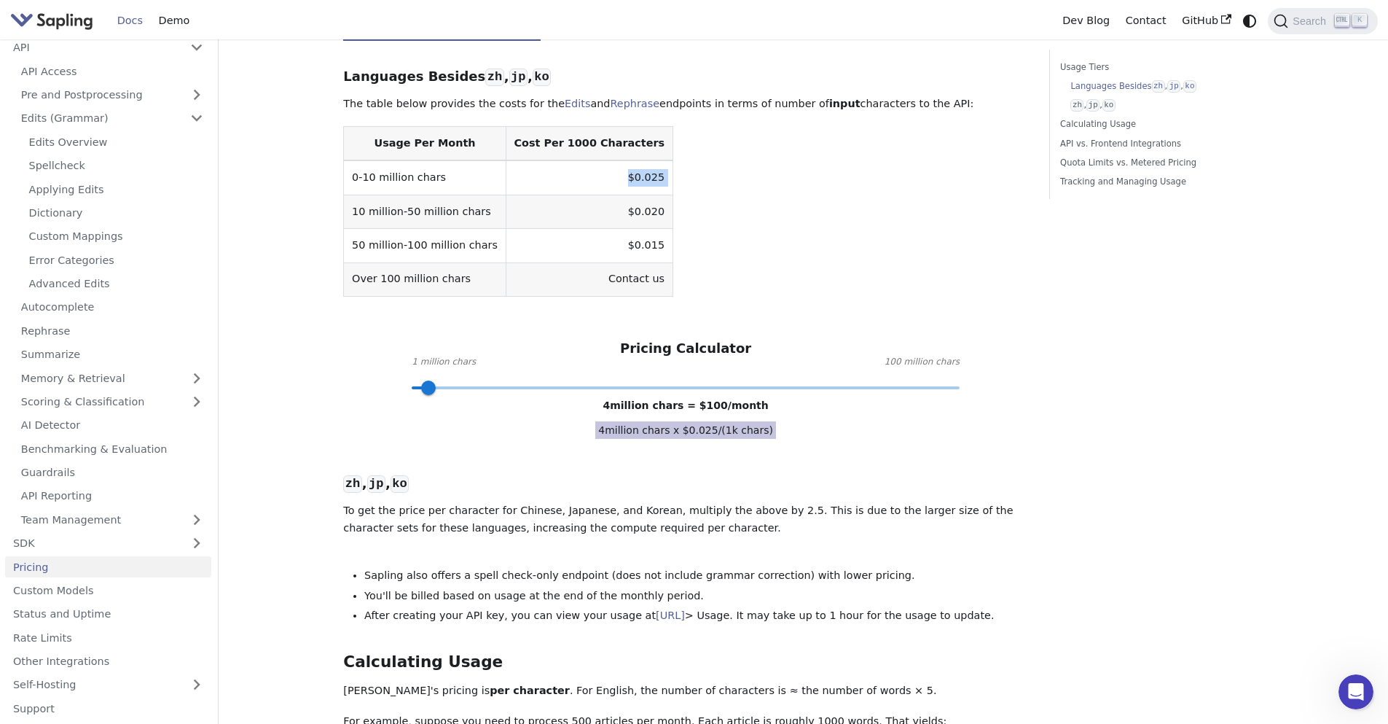
scroll to position [350, 0]
